Goal: Task Accomplishment & Management: Manage account settings

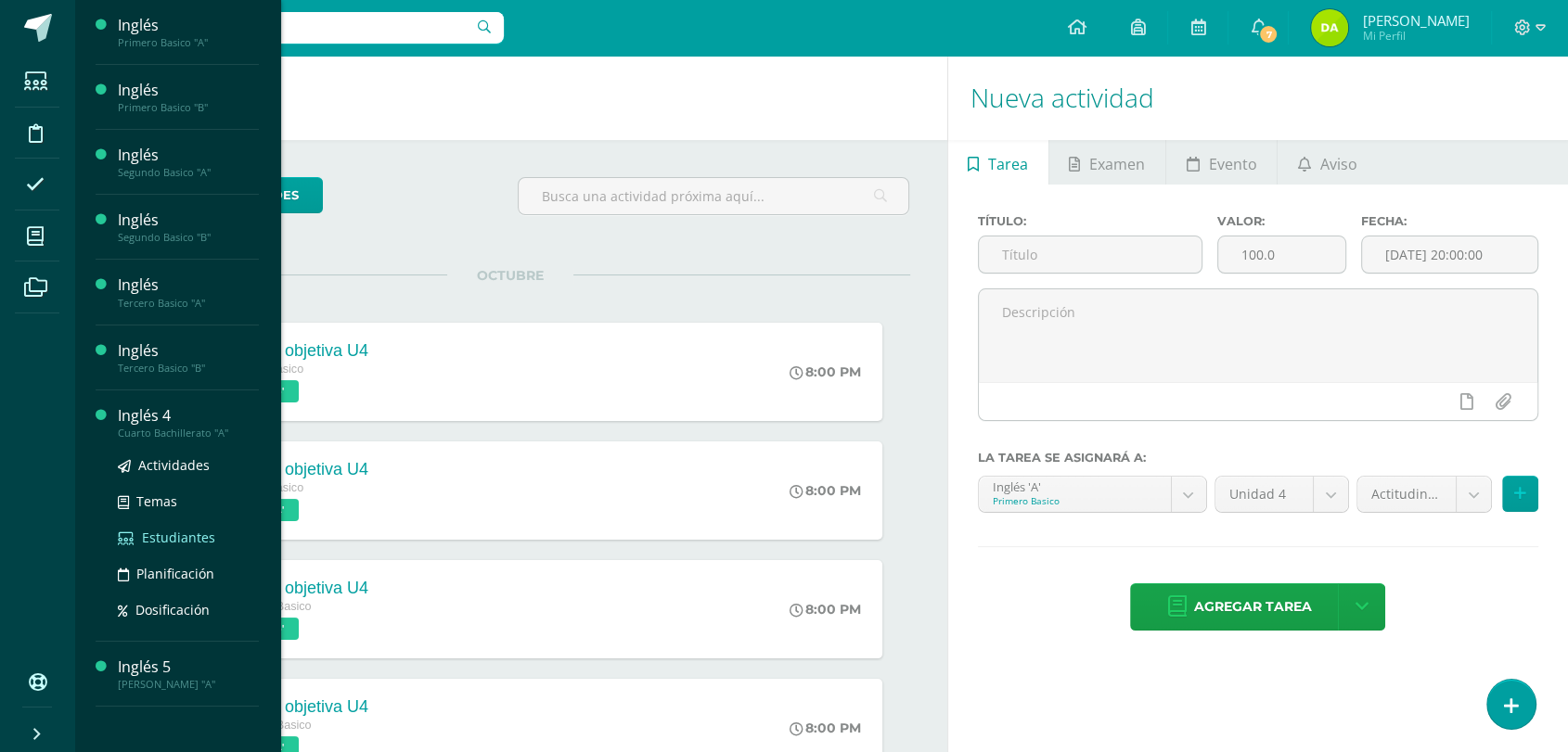
click at [146, 541] on span "Estudiantes" at bounding box center [179, 537] width 73 height 18
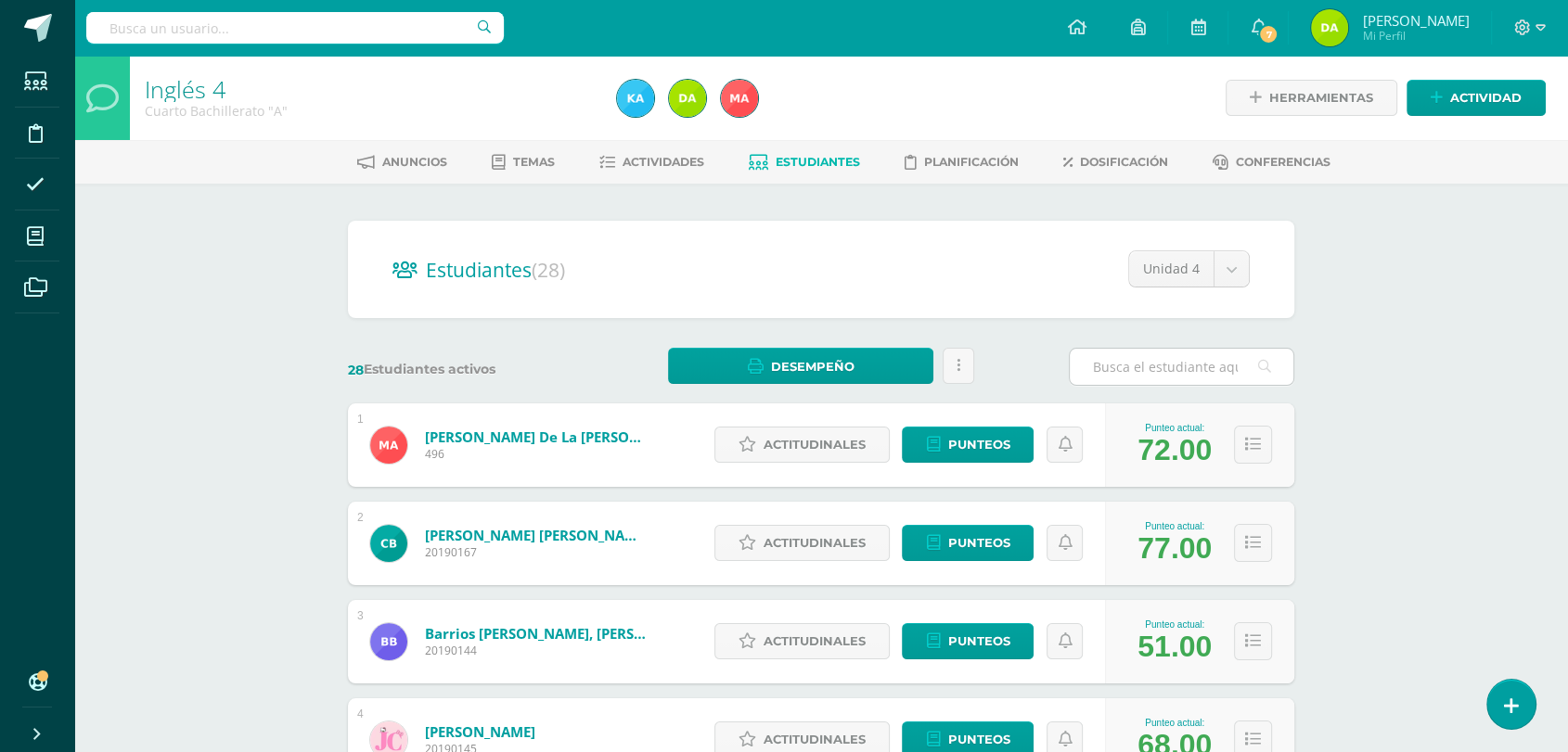
click at [1161, 374] on input "text" at bounding box center [1181, 366] width 223 height 36
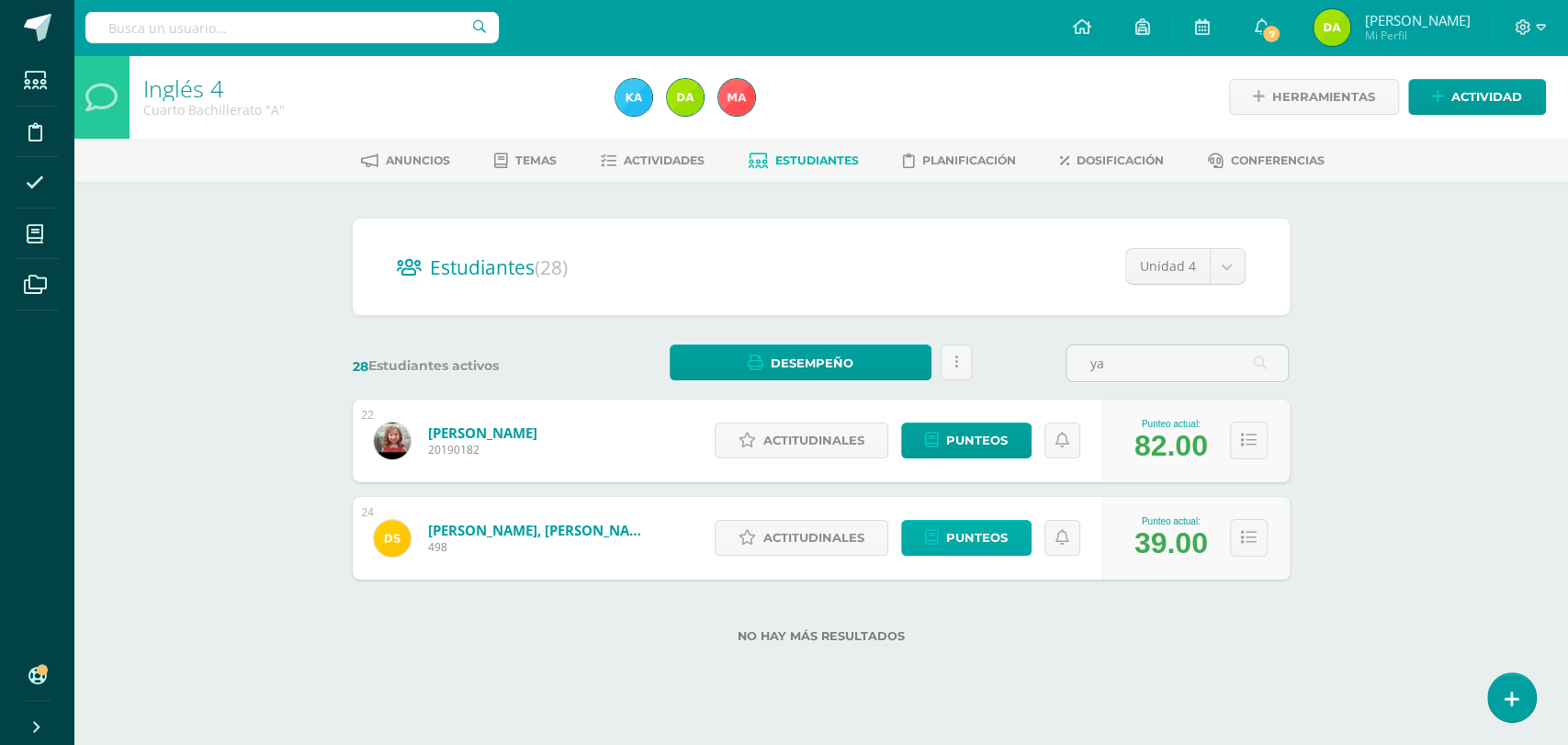
type input "ya"
click at [944, 521] on link "Punteos" at bounding box center [967, 538] width 131 height 36
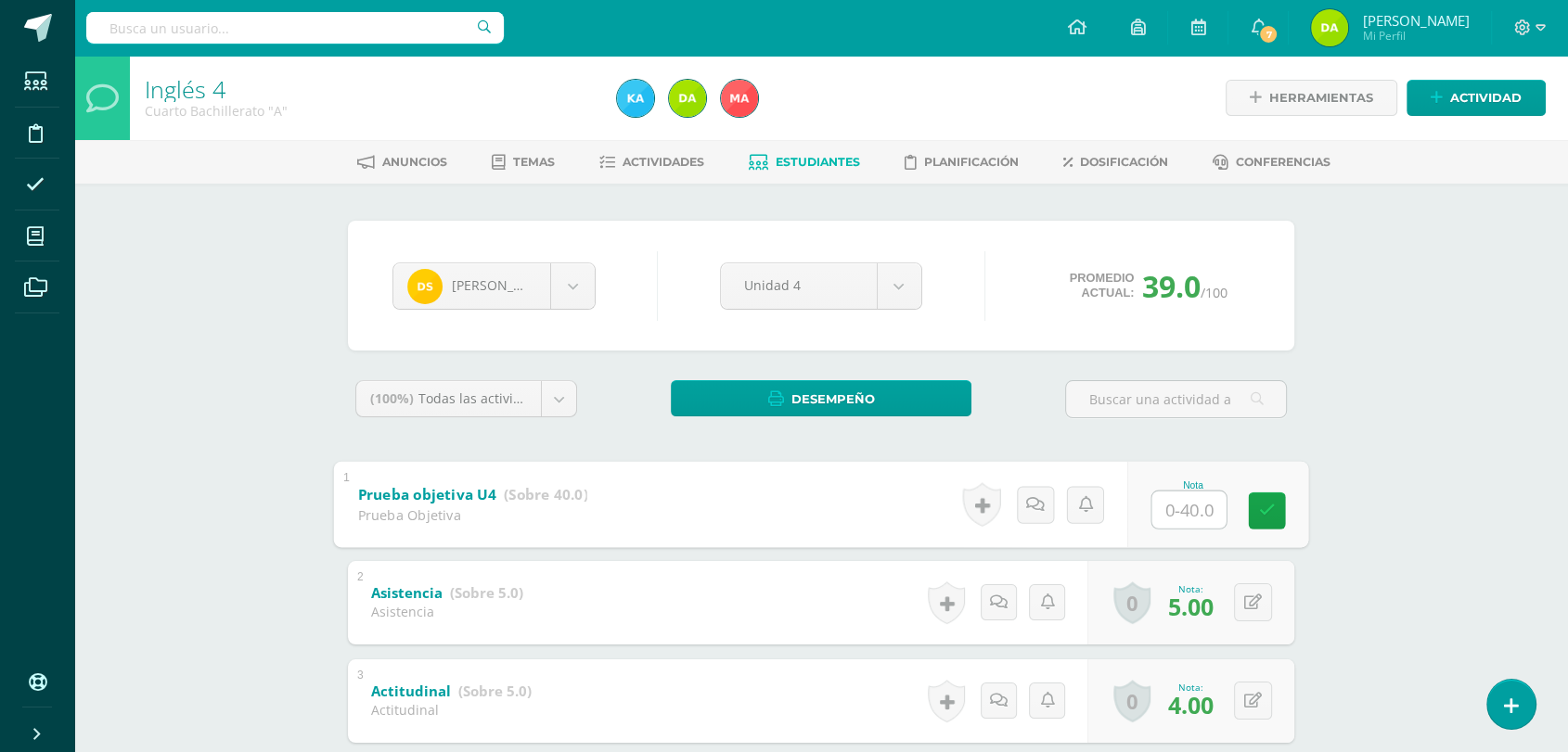
click at [1156, 508] on input "text" at bounding box center [1189, 509] width 74 height 37
type input "15"
click at [1269, 499] on link at bounding box center [1268, 510] width 37 height 37
